Goal: Task Accomplishment & Management: Use online tool/utility

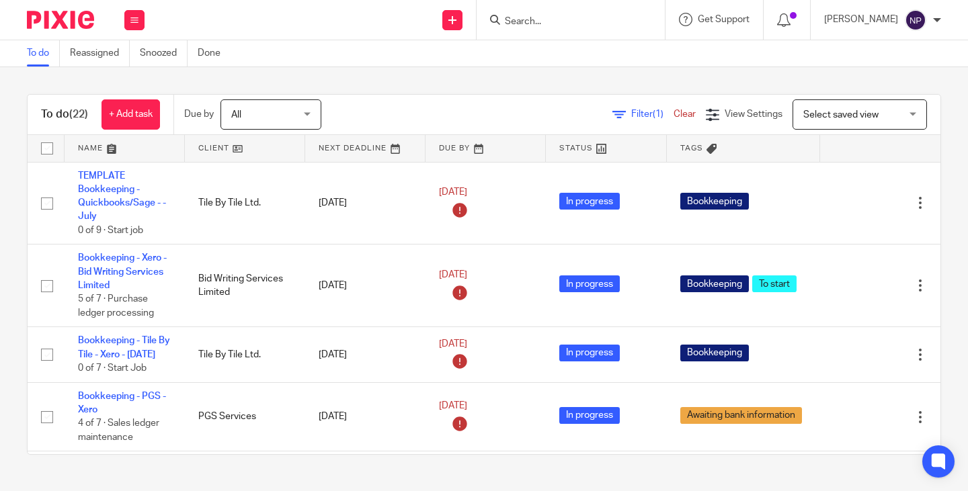
scroll to position [1193, 0]
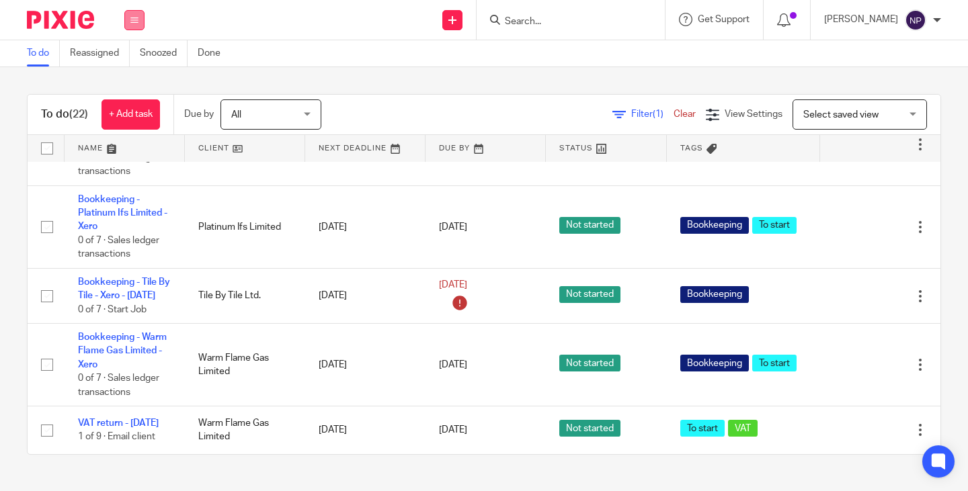
click at [136, 22] on icon at bounding box center [134, 20] width 8 height 8
click at [134, 61] on link "Work" at bounding box center [128, 62] width 24 height 9
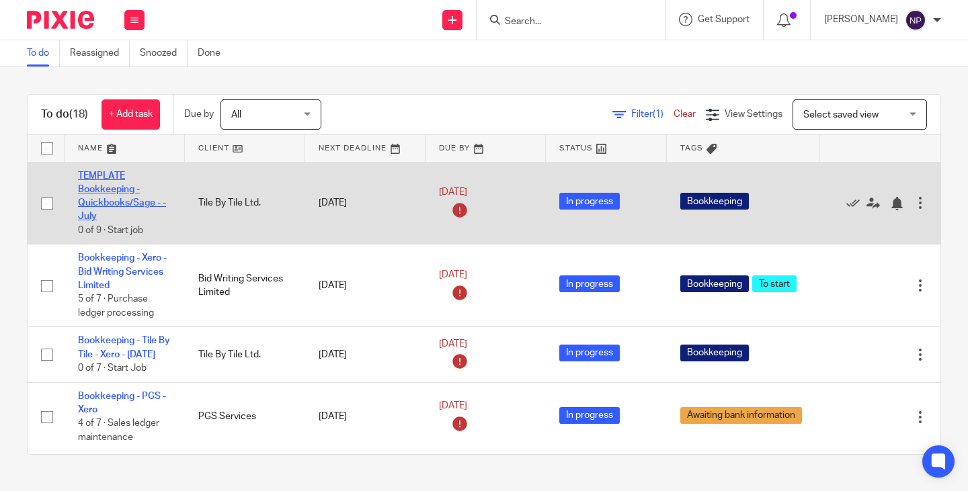
click at [89, 190] on link "TEMPLATE Bookkeeping - Quickbooks/Sage - - July" at bounding box center [122, 196] width 88 height 50
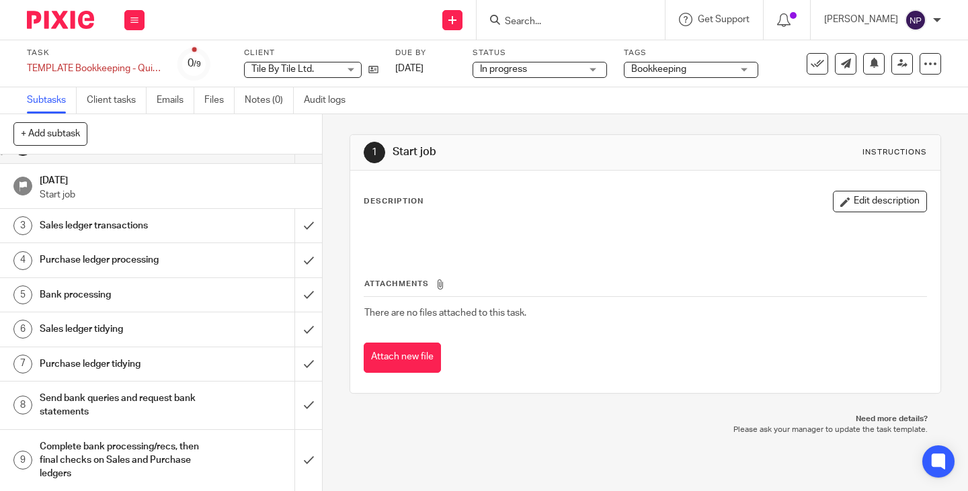
scroll to position [26, 0]
click at [131, 21] on icon at bounding box center [134, 20] width 8 height 8
click at [129, 64] on link "Work" at bounding box center [128, 62] width 24 height 9
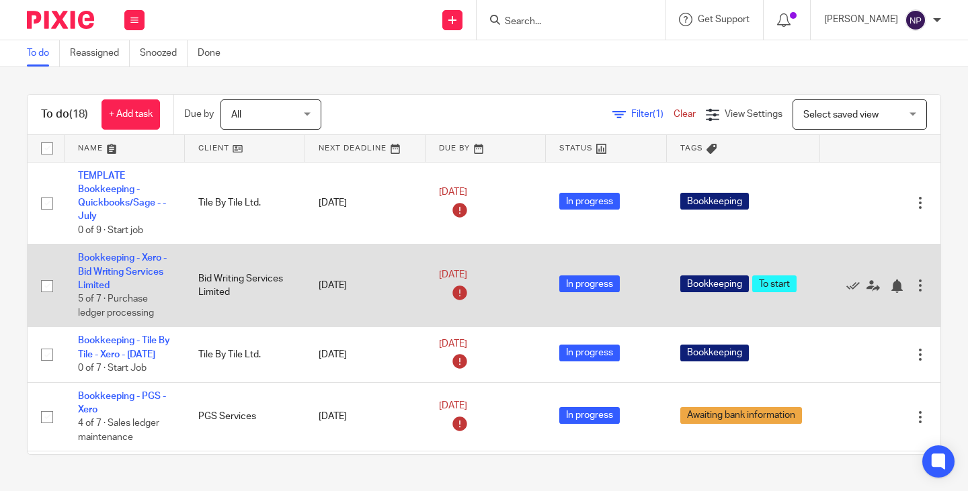
scroll to position [134, 0]
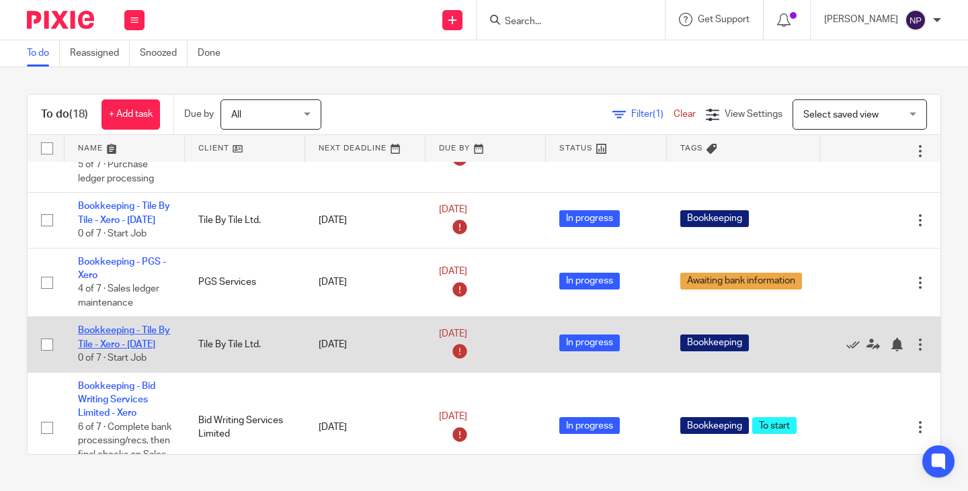
click at [107, 349] on link "Bookkeeping - Tile By Tile - Xero - [DATE]" at bounding box center [124, 337] width 92 height 23
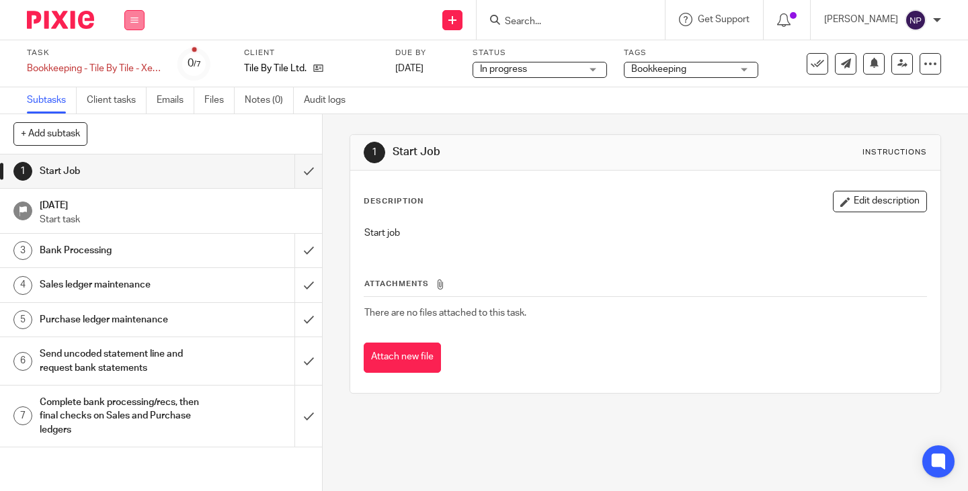
click at [135, 25] on button at bounding box center [134, 20] width 20 height 20
click at [130, 61] on link "Work" at bounding box center [128, 62] width 24 height 9
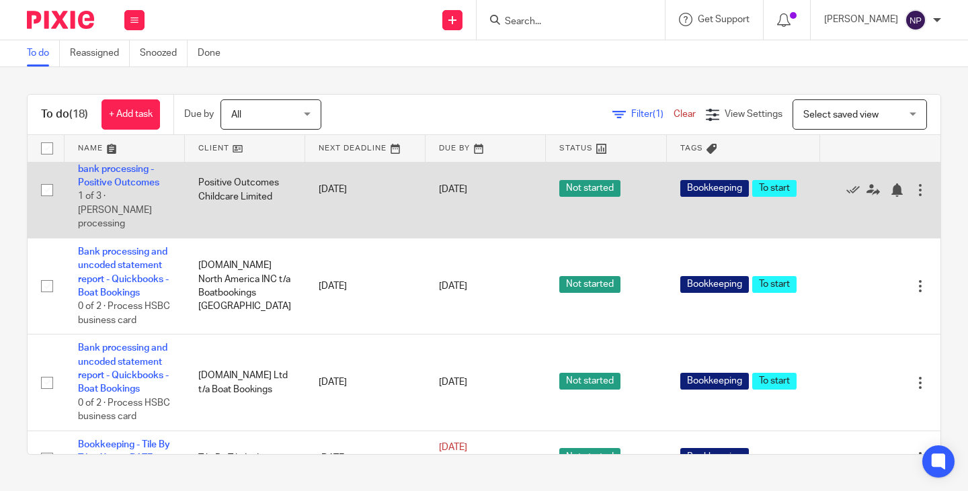
scroll to position [941, 0]
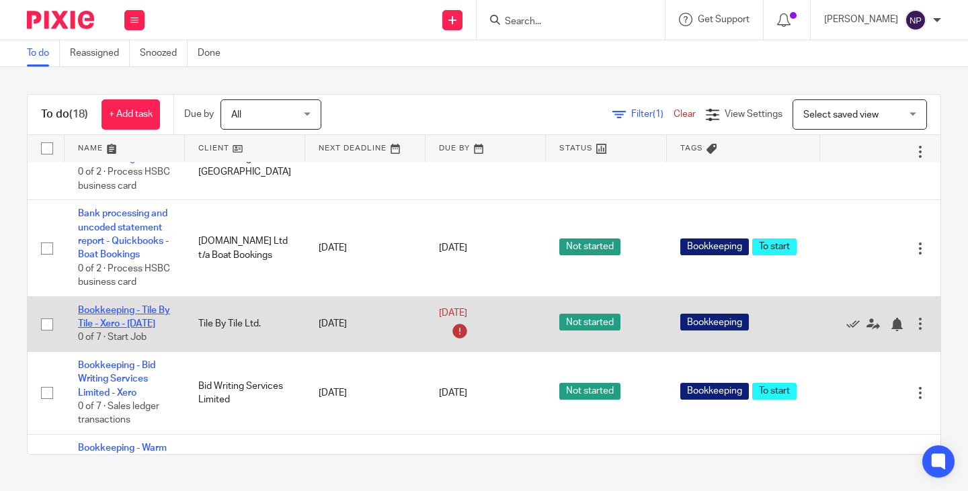
click at [115, 329] on link "Bookkeeping - Tile By Tile - Xero - [DATE]" at bounding box center [124, 317] width 92 height 23
